Goal: Information Seeking & Learning: Understand process/instructions

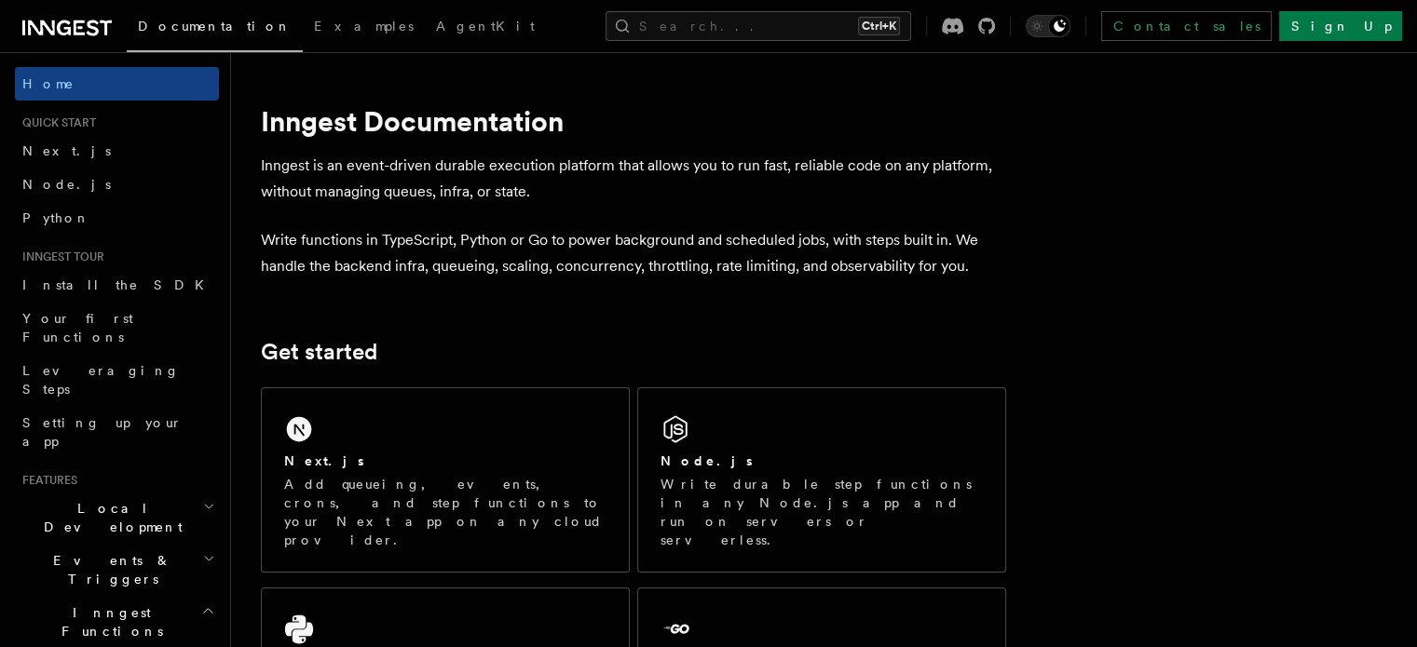
scroll to position [310, 0]
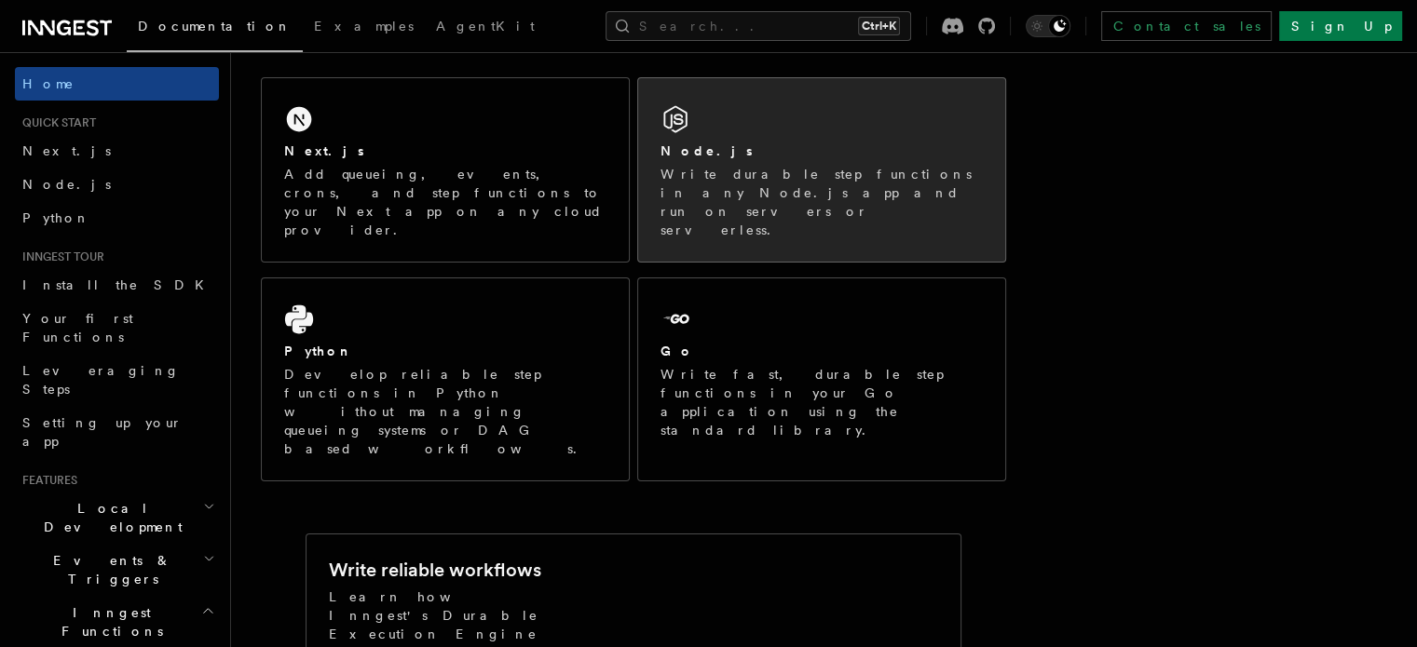
click at [776, 173] on p "Write durable step functions in any Node.js app and run on servers or serverles…" at bounding box center [821, 202] width 322 height 75
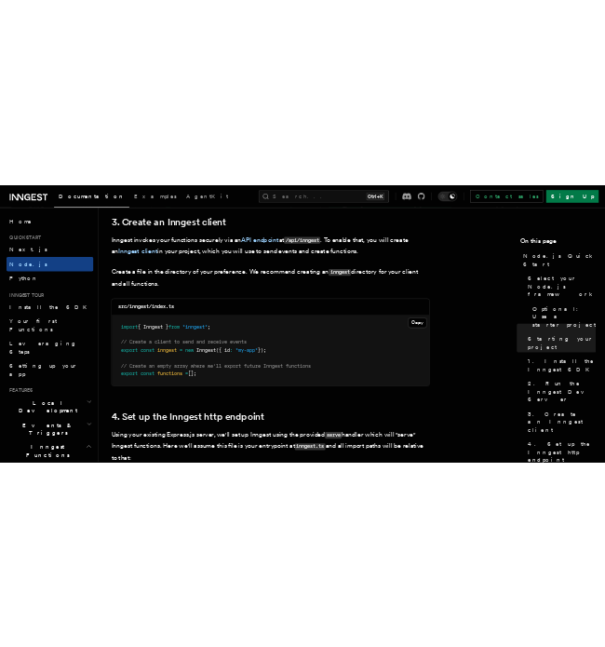
scroll to position [2483, 0]
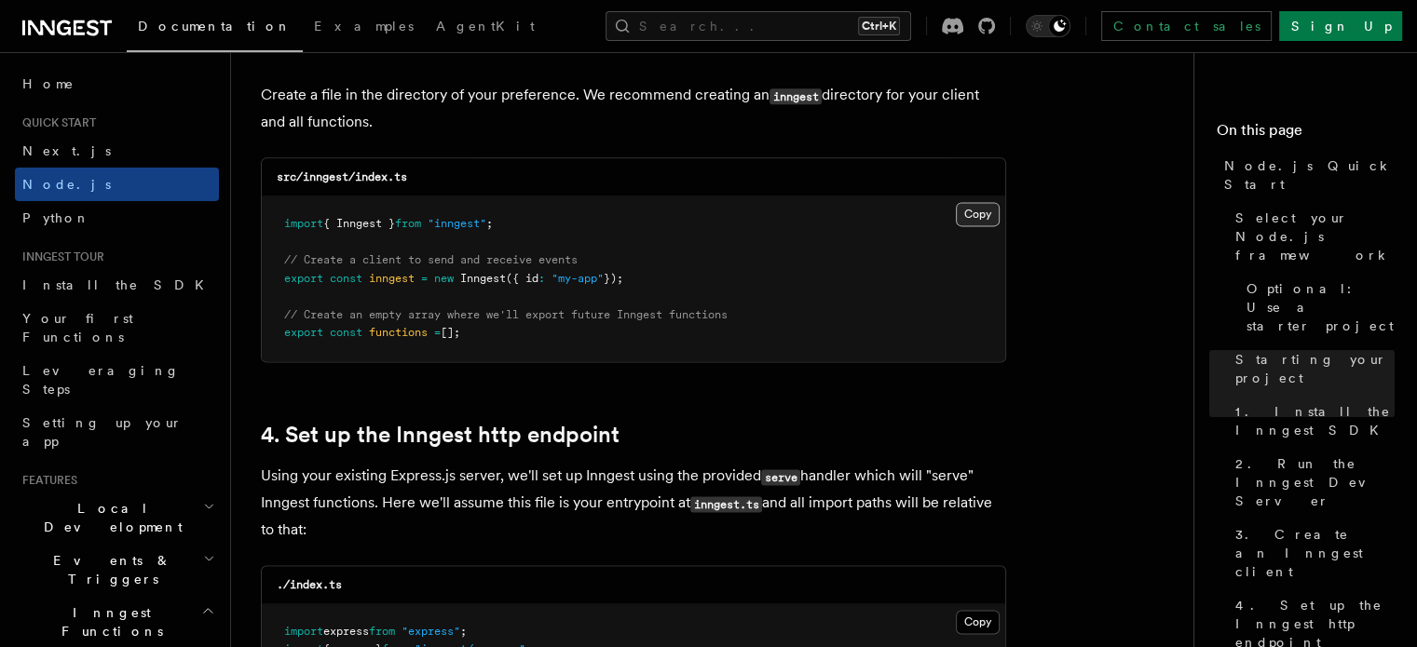
click at [962, 214] on button "Copy Copied" at bounding box center [978, 214] width 44 height 24
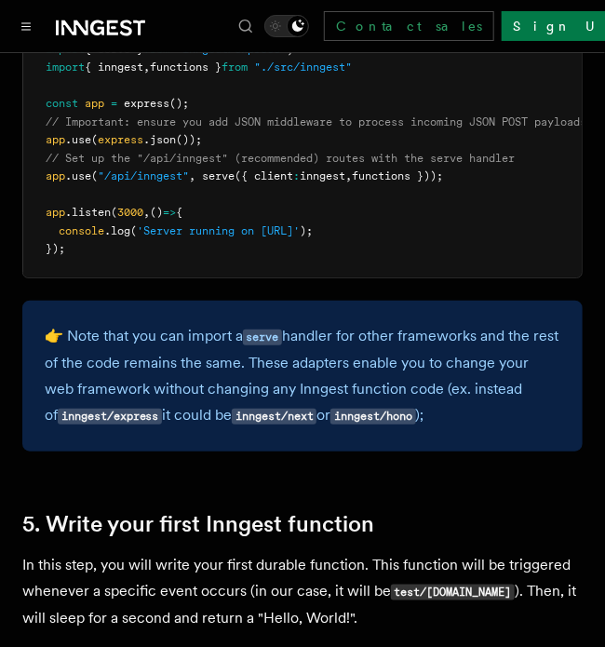
scroll to position [2794, 0]
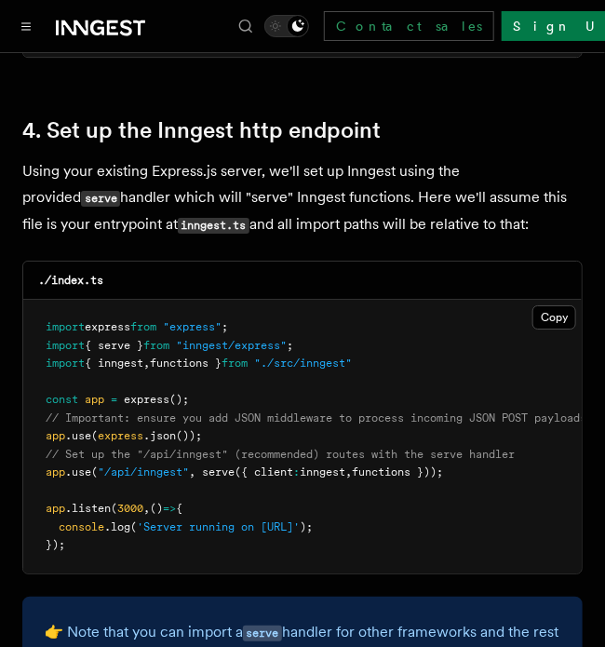
drag, startPoint x: 467, startPoint y: 450, endPoint x: 33, endPoint y: 451, distance: 434.0
click at [33, 451] on pre "import express from "express" ; import { serve } from "inngest/express" ; impor…" at bounding box center [302, 437] width 559 height 274
copy span "app .use ( "/api/inngest" , serve ({ client : inngest , functions }));"
